Goal: Transaction & Acquisition: Obtain resource

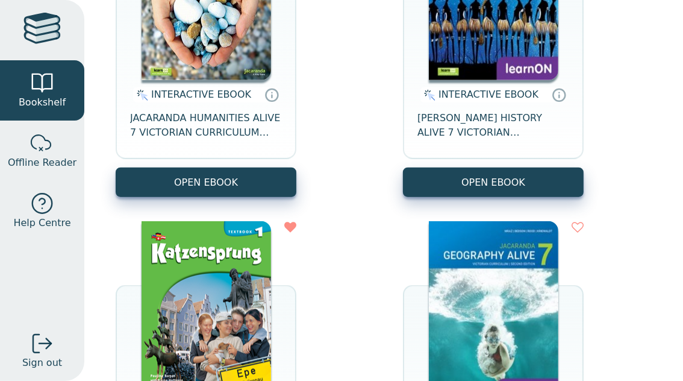
scroll to position [592, 0]
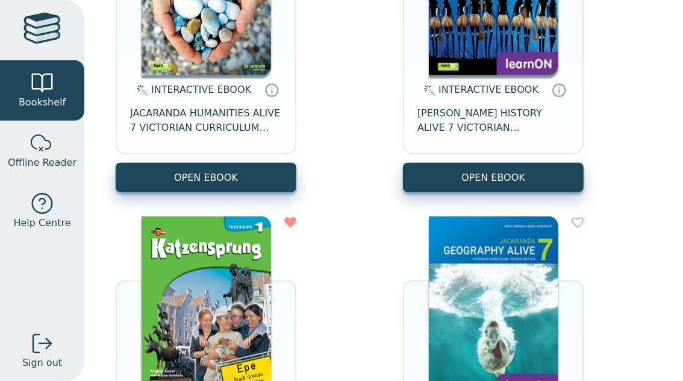
click at [472, 263] on img at bounding box center [494, 306] width 130 height 181
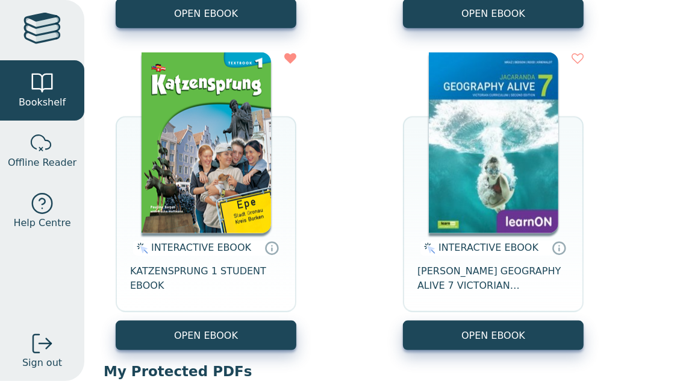
scroll to position [759, 0]
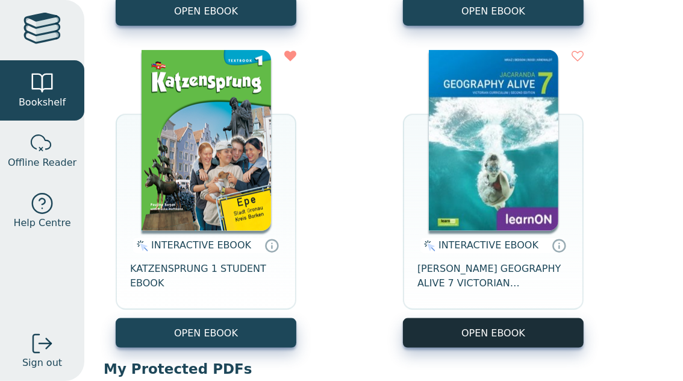
click at [443, 336] on button "OPEN EBOOK" at bounding box center [493, 333] width 181 height 30
